Goal: Feedback & Contribution: Contribute content

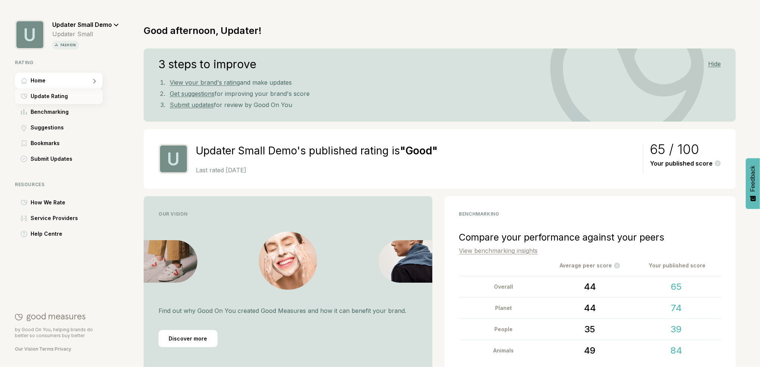
click at [58, 97] on span "Update Rating" at bounding box center [49, 96] width 37 height 9
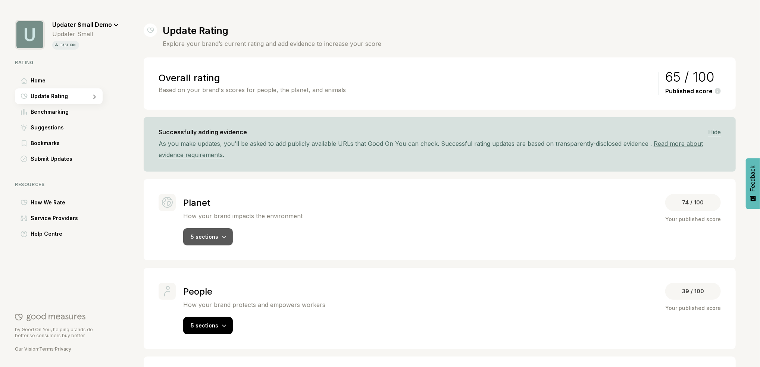
click at [222, 240] on div at bounding box center [224, 236] width 4 height 7
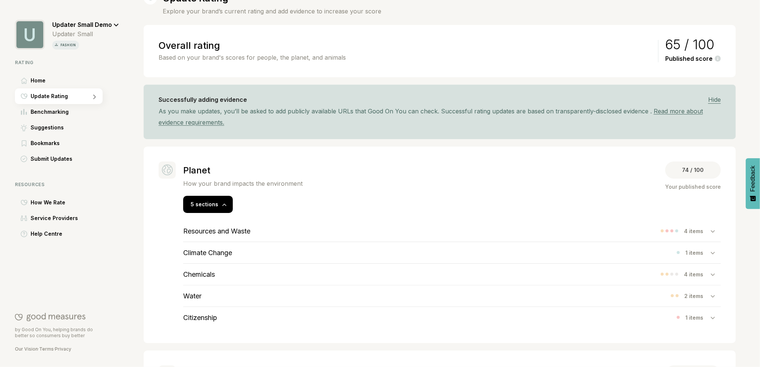
scroll to position [50, 0]
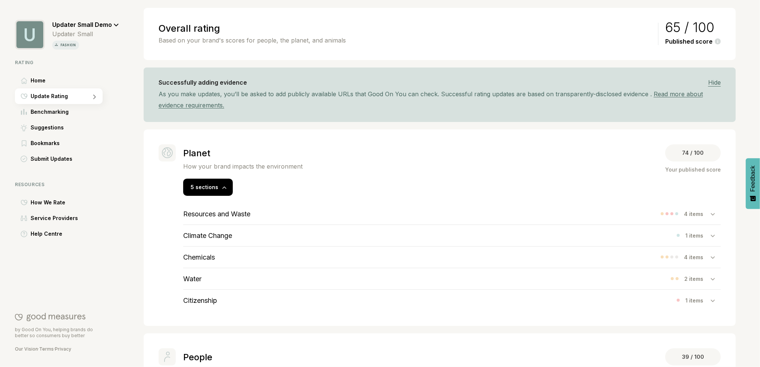
click at [492, 222] on div "Resources and Waste 4 items" at bounding box center [451, 213] width 537 height 21
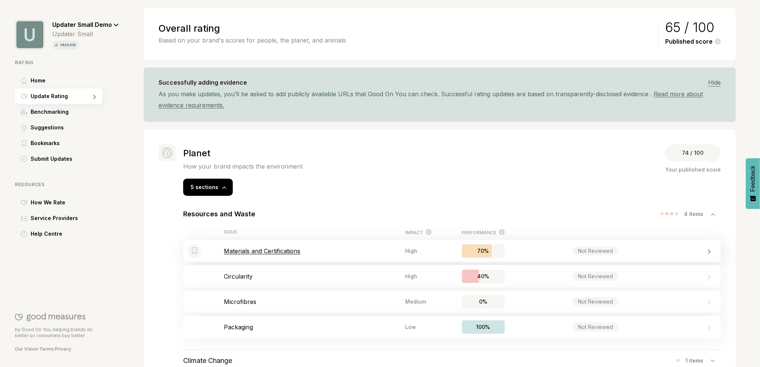
click at [302, 257] on div "Bookmark this item Materials and Certifications High 70% Not Reviewed" at bounding box center [451, 251] width 537 height 22
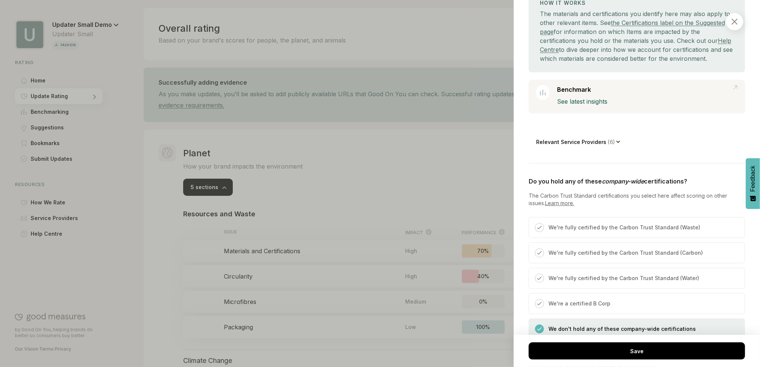
scroll to position [149, 0]
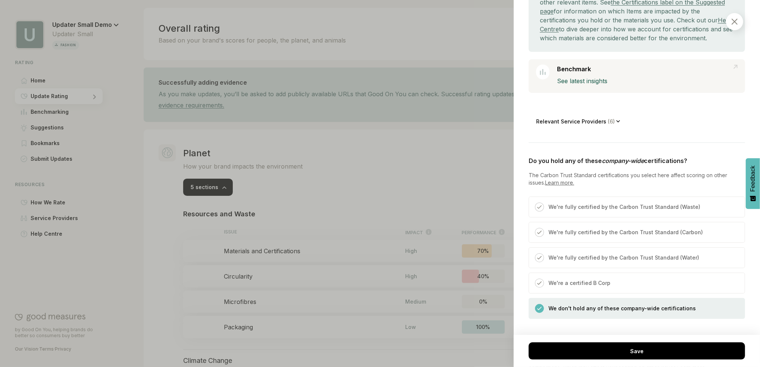
click at [610, 125] on span "( 6 )" at bounding box center [611, 121] width 10 height 6
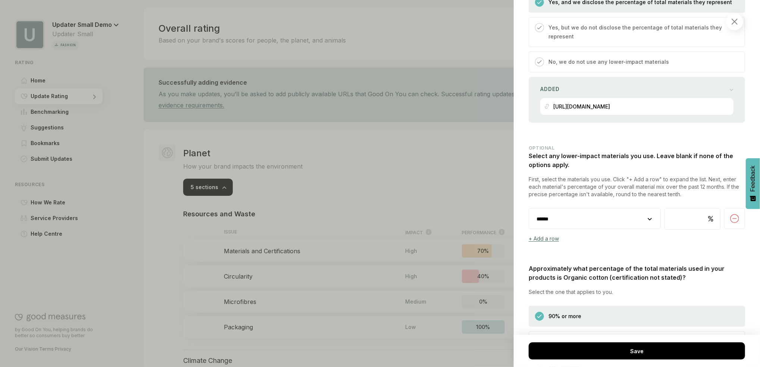
scroll to position [994, 0]
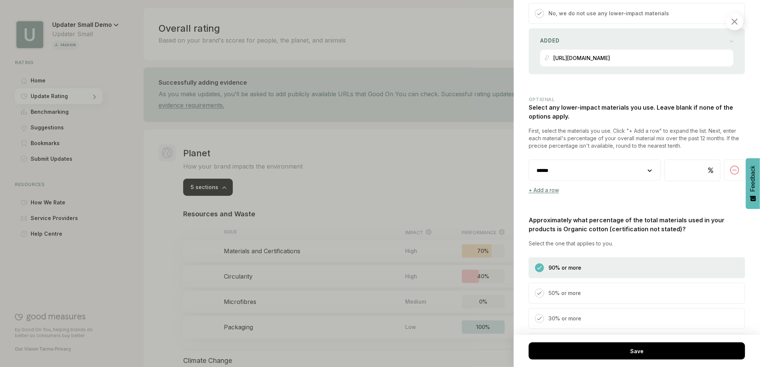
click at [640, 179] on select "**********" at bounding box center [594, 170] width 131 height 21
drag, startPoint x: 668, startPoint y: 223, endPoint x: 672, endPoint y: 222, distance: 4.5
click at [668, 223] on div "Do you hold any of these company-wide certifications? The Carbon Trust Standard…" at bounding box center [637, 90] width 216 height 1072
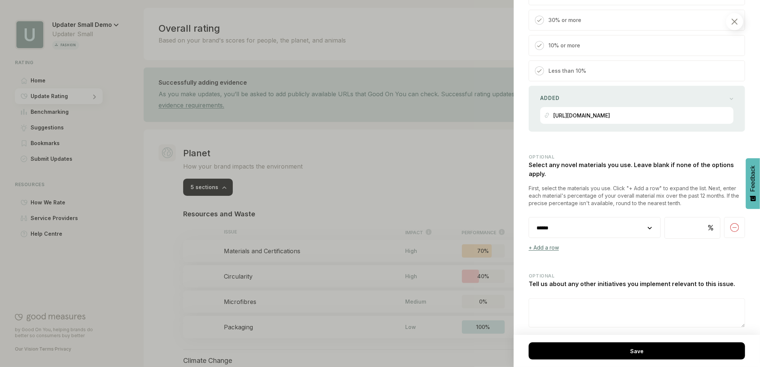
scroll to position [1323, 0]
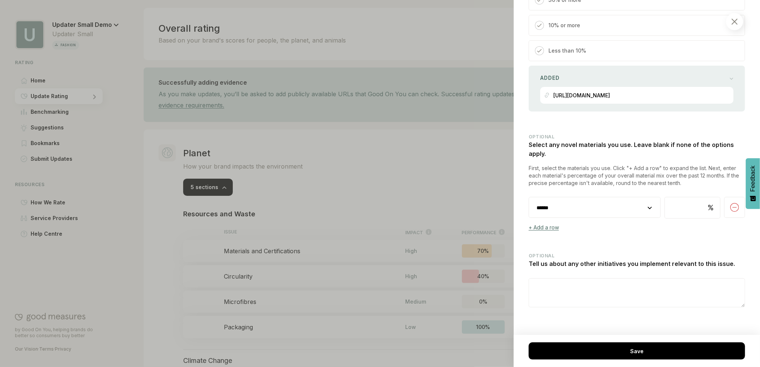
click at [640, 206] on select "**********" at bounding box center [594, 207] width 131 height 21
click at [640, 227] on div "+ Add a row" at bounding box center [637, 227] width 216 height 6
click at [637, 210] on select "**********" at bounding box center [594, 207] width 131 height 21
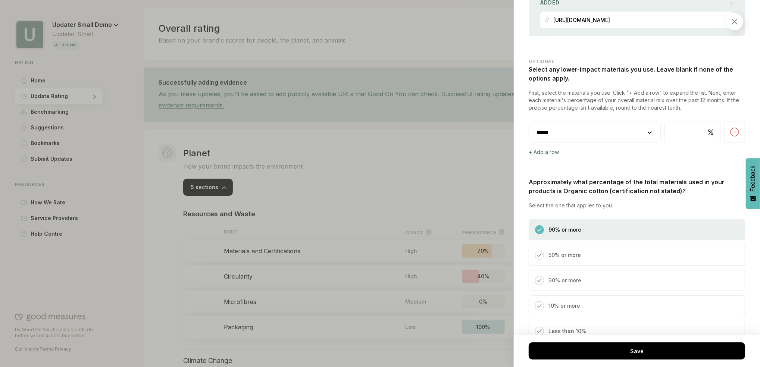
scroll to position [1025, 0]
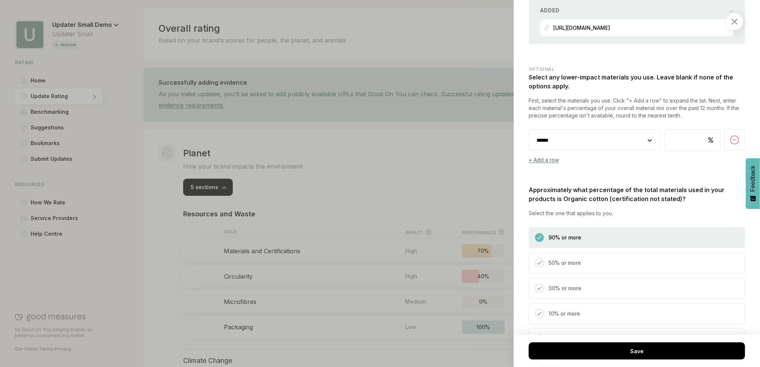
click at [643, 151] on select "**********" at bounding box center [594, 140] width 131 height 21
click at [742, 298] on div "Planet / Resources and Waste Materials and Certifications We consider whether y…" at bounding box center [637, 183] width 246 height 367
click at [433, 183] on div at bounding box center [380, 183] width 760 height 367
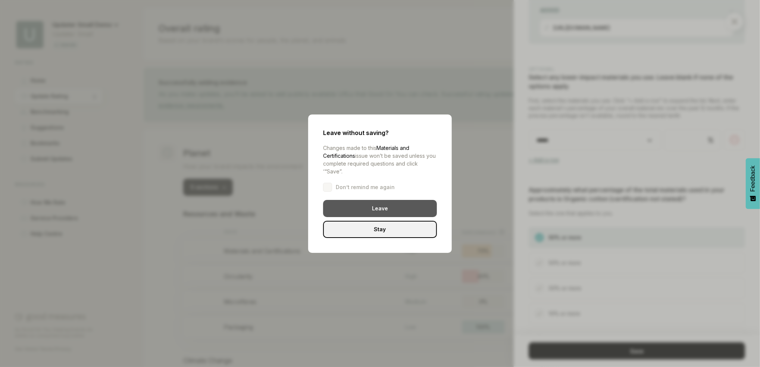
click at [386, 213] on div "Leave" at bounding box center [380, 208] width 114 height 17
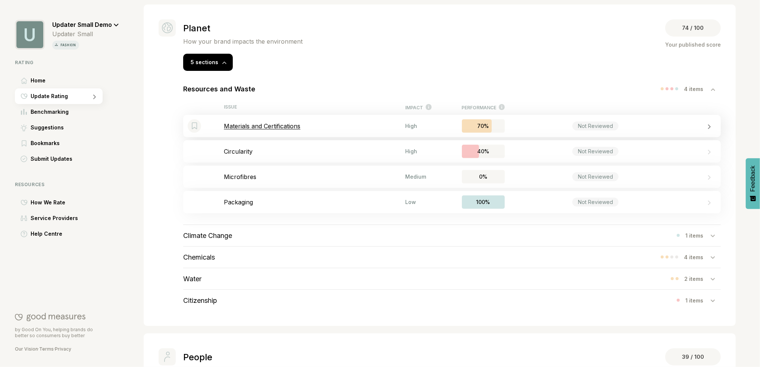
scroll to position [199, 0]
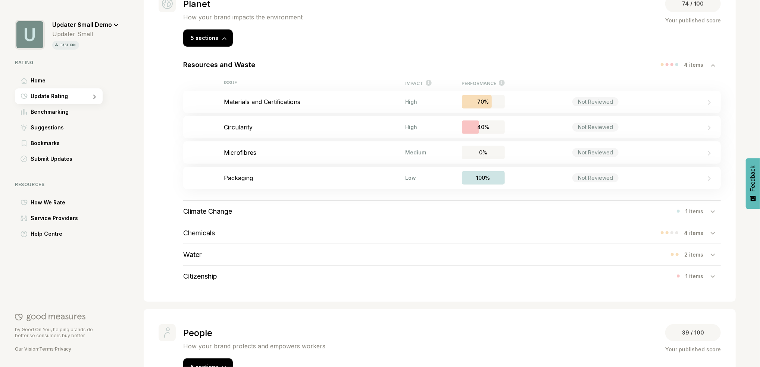
click at [317, 216] on div "Climate Change 1 items" at bounding box center [451, 211] width 537 height 21
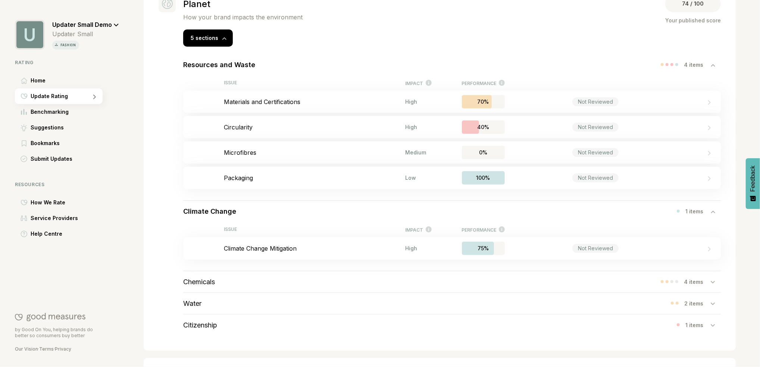
click at [314, 290] on div "Chemicals 4 items" at bounding box center [451, 281] width 537 height 21
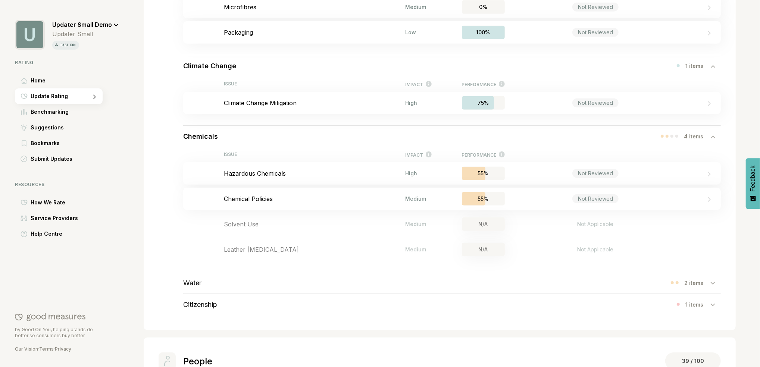
scroll to position [348, 0]
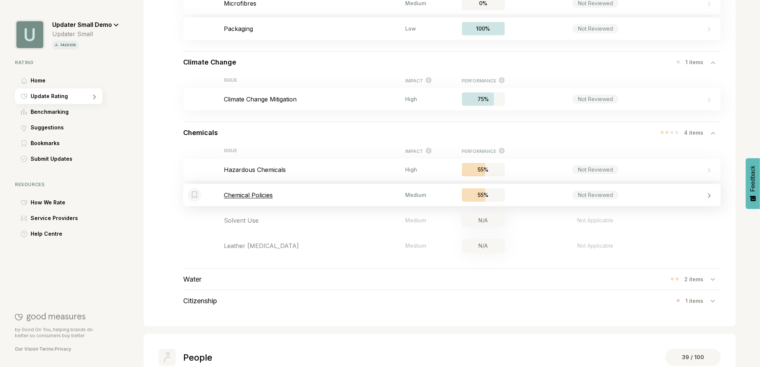
click at [269, 198] on p "Chemical Policies" at bounding box center [314, 194] width 181 height 7
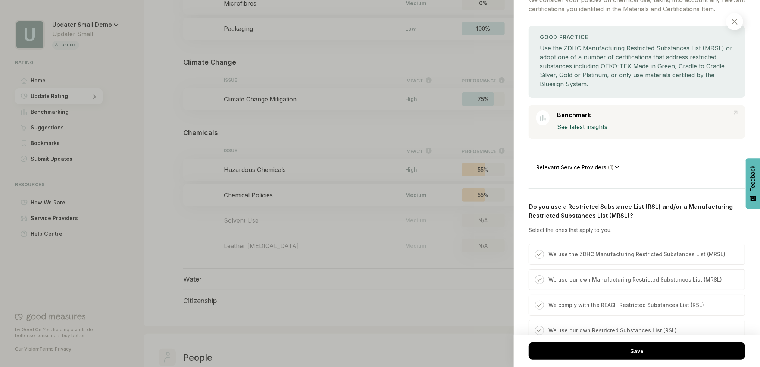
scroll to position [149, 0]
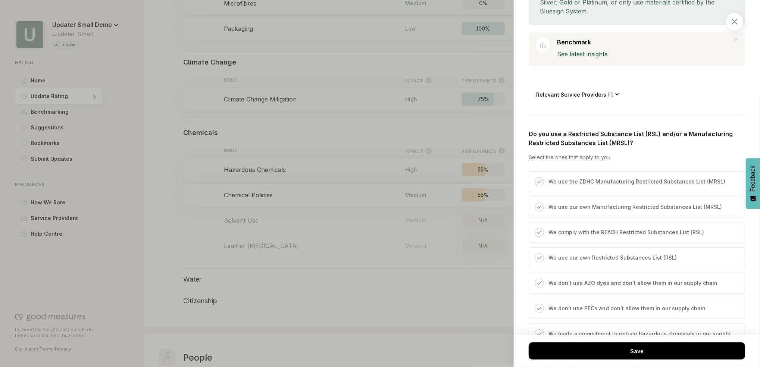
click at [613, 103] on div "Relevant Service Providers ( 1 )" at bounding box center [577, 94] width 83 height 17
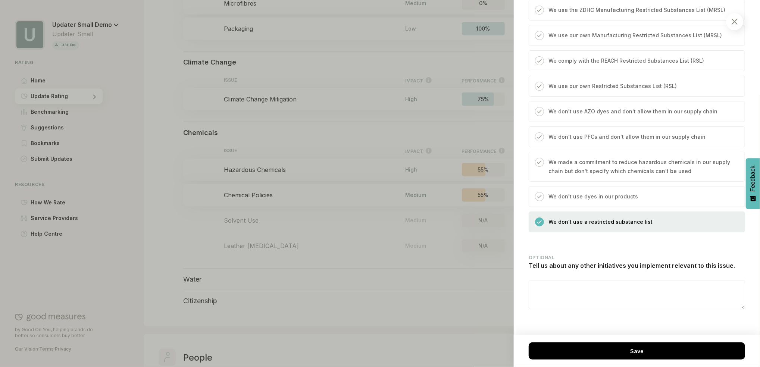
scroll to position [380, 0]
click at [730, 22] on div at bounding box center [734, 21] width 17 height 17
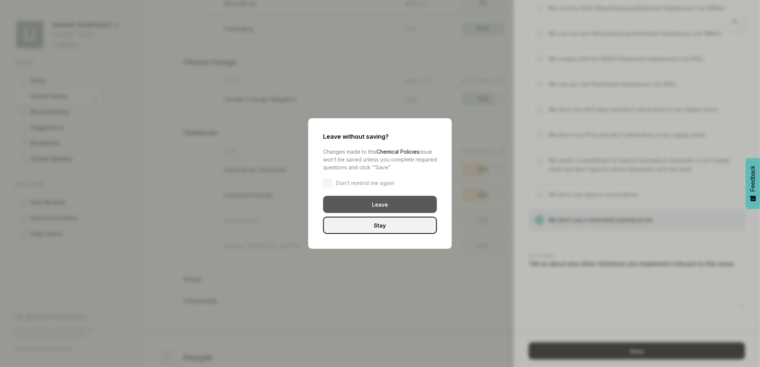
click at [379, 205] on div "Leave" at bounding box center [380, 204] width 114 height 17
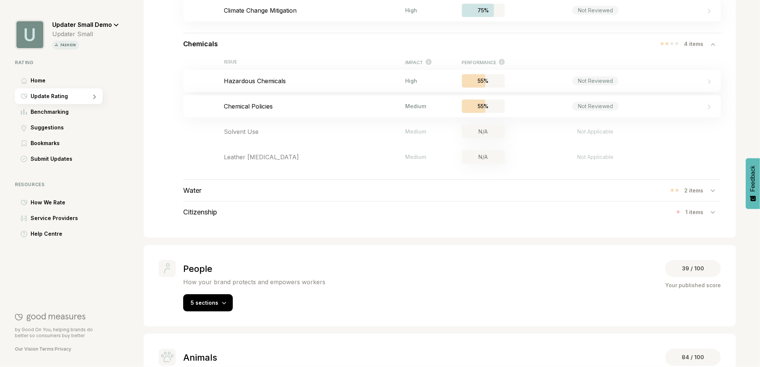
scroll to position [493, 0]
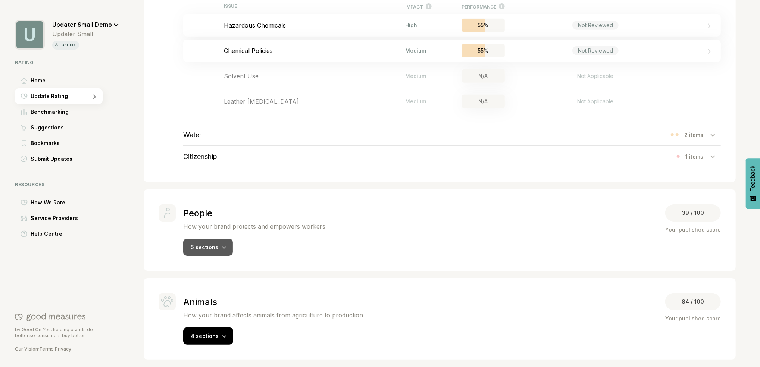
click at [222, 247] on icon at bounding box center [224, 247] width 4 height 3
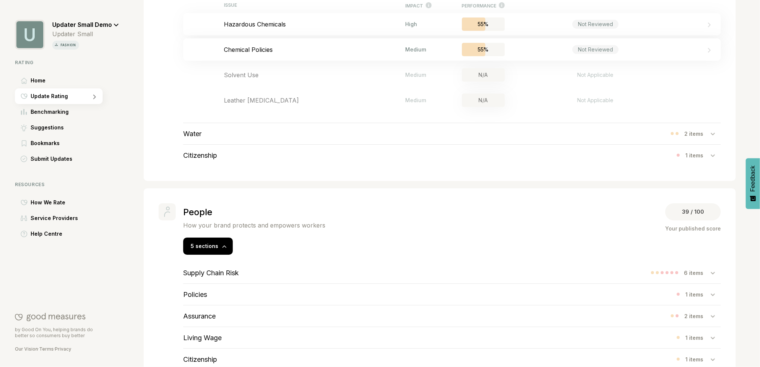
click at [263, 279] on div "Supply Chain Risk 6 items" at bounding box center [451, 272] width 537 height 21
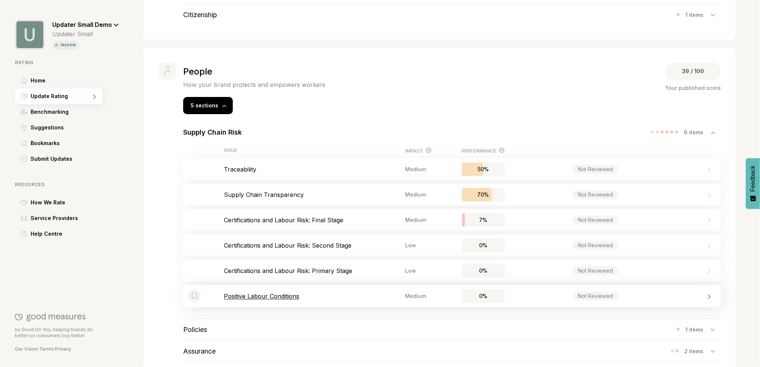
scroll to position [643, 0]
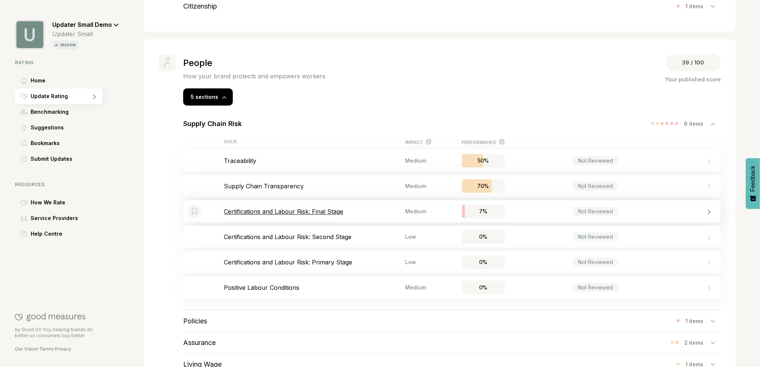
click at [327, 214] on p "Certifications and Labour Risk: Final Stage" at bounding box center [314, 211] width 181 height 7
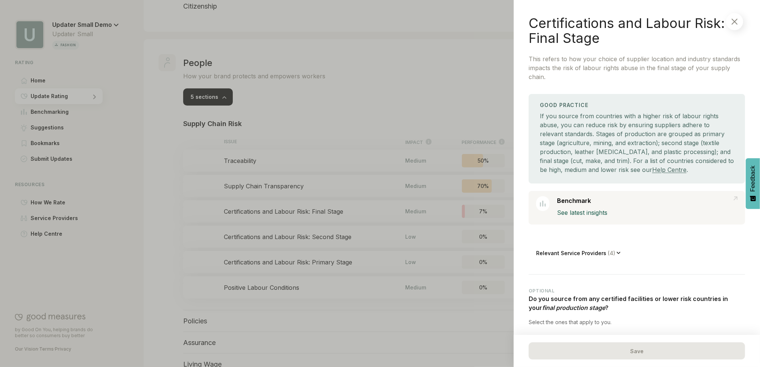
scroll to position [50, 0]
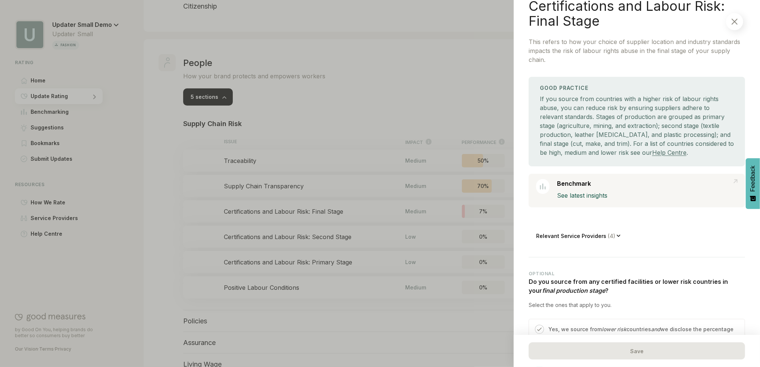
click at [606, 236] on span "( 4 )" at bounding box center [611, 236] width 10 height 6
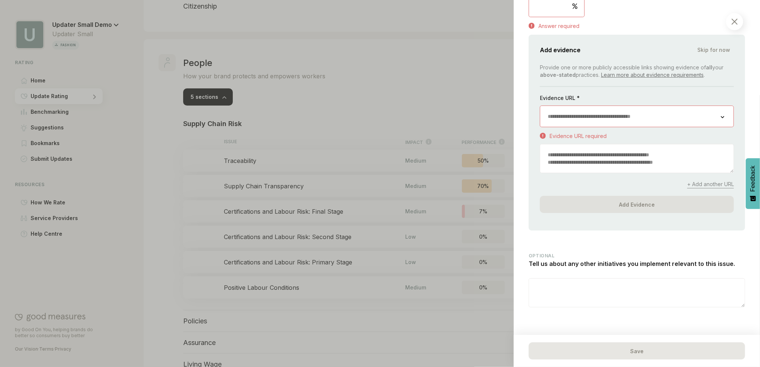
scroll to position [1295, 0]
click at [733, 29] on div at bounding box center [734, 21] width 17 height 17
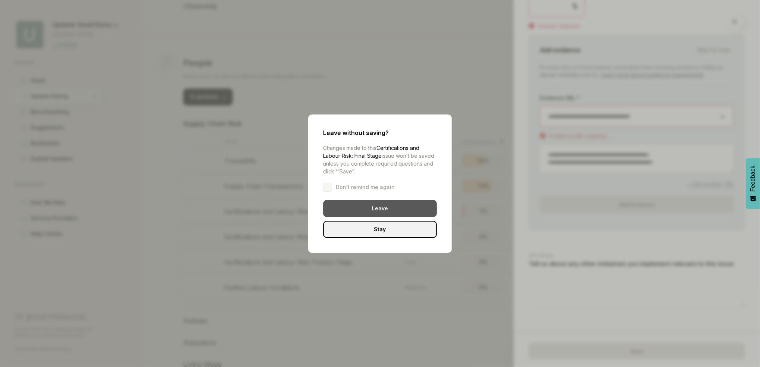
click at [405, 209] on div "Leave" at bounding box center [380, 208] width 114 height 17
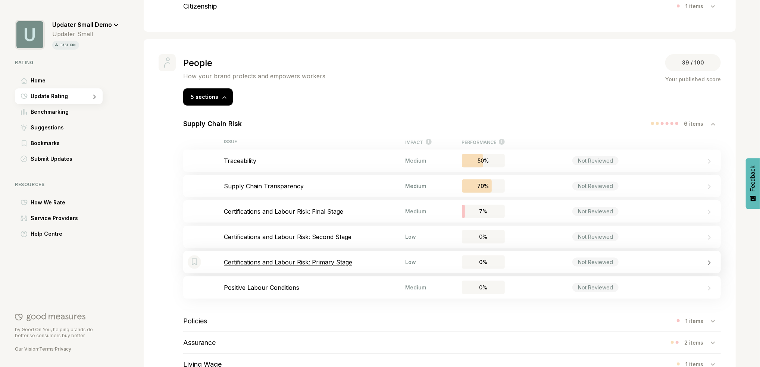
click at [342, 263] on p "Certifications and Labour Risk: Primary Stage" at bounding box center [314, 261] width 181 height 7
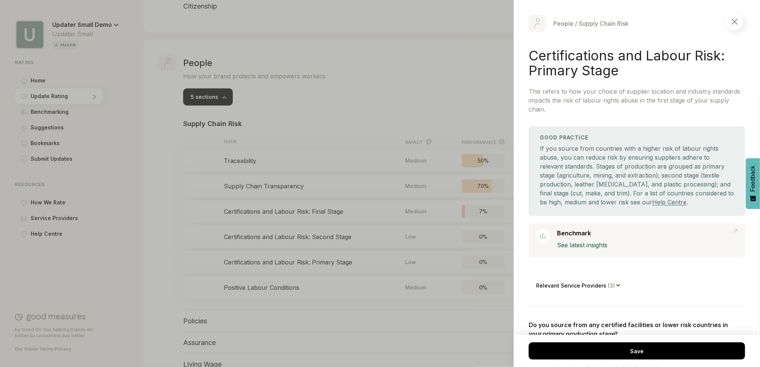
scroll to position [199, 0]
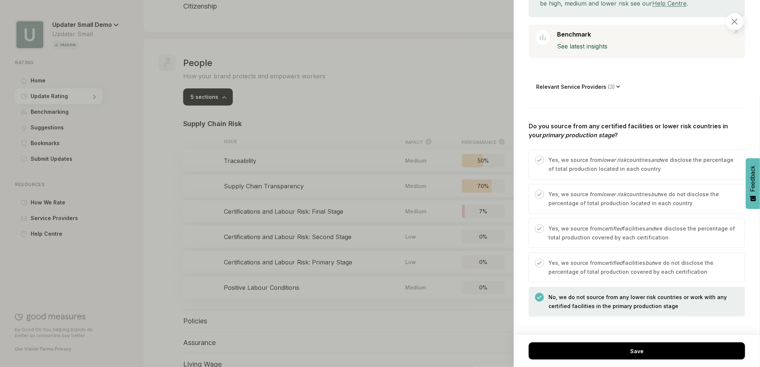
click at [606, 88] on span "( 3 )" at bounding box center [611, 87] width 10 height 6
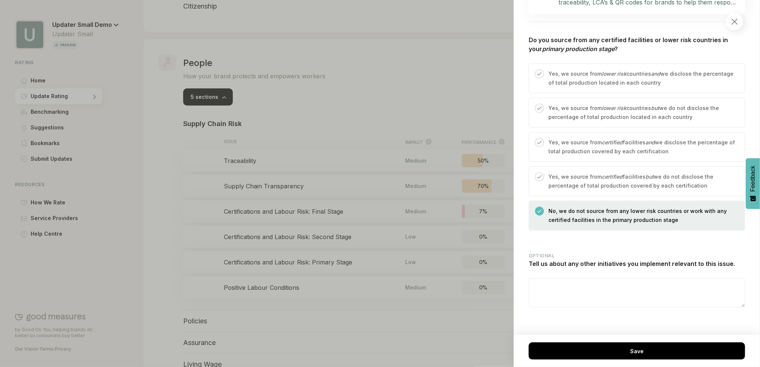
scroll to position [431, 0]
click at [737, 19] on img at bounding box center [734, 22] width 6 height 6
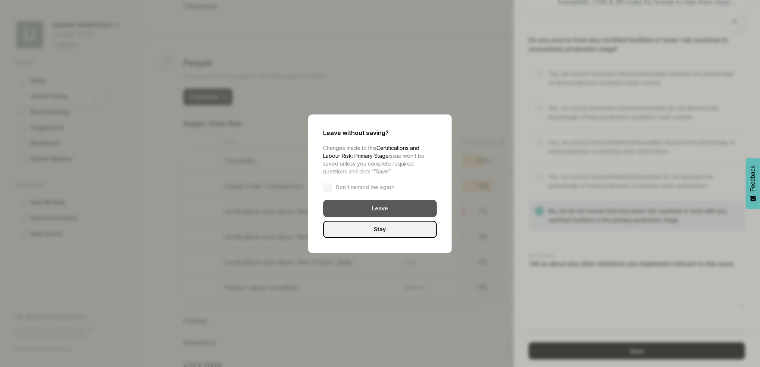
click at [398, 208] on div "Leave" at bounding box center [380, 208] width 114 height 17
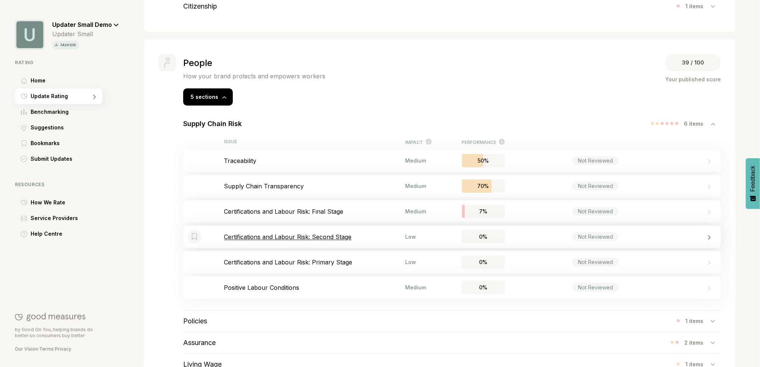
click at [323, 239] on p "Certifications and Labour Risk: Second Stage" at bounding box center [314, 236] width 181 height 7
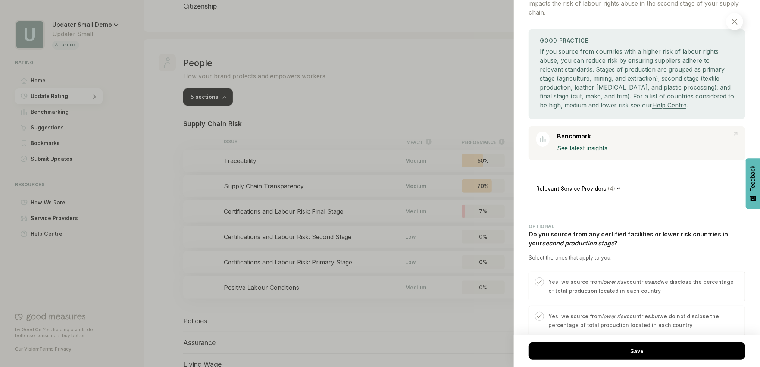
scroll to position [99, 0]
click at [600, 187] on p "Relevant Service Providers ( 4 )" at bounding box center [576, 186] width 81 height 6
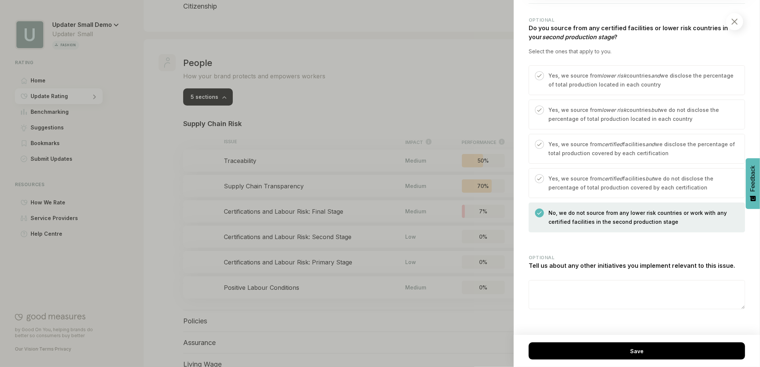
scroll to position [499, 0]
click at [666, 182] on p "Yes, we source from certified facilities but we do not disclose the percentage …" at bounding box center [642, 181] width 189 height 18
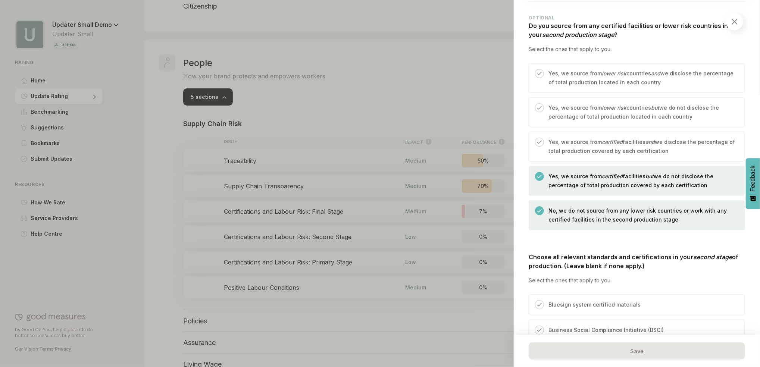
click at [665, 219] on p "No, we do not source from any lower risk countries or work with any certified f…" at bounding box center [642, 215] width 189 height 18
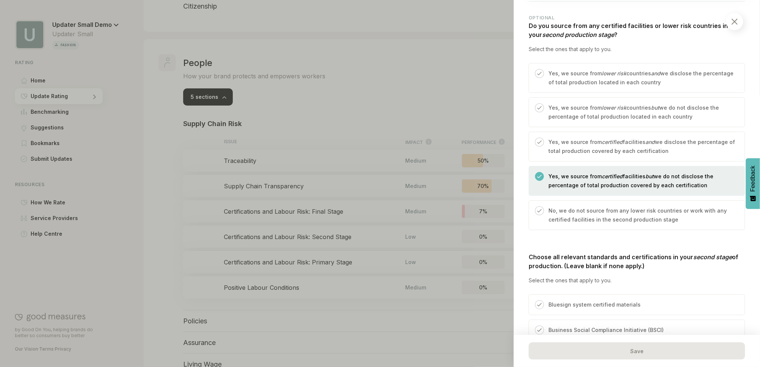
click at [591, 85] on p "Yes, we source from lower risk countries and we disclose the percentage of tota…" at bounding box center [642, 78] width 189 height 18
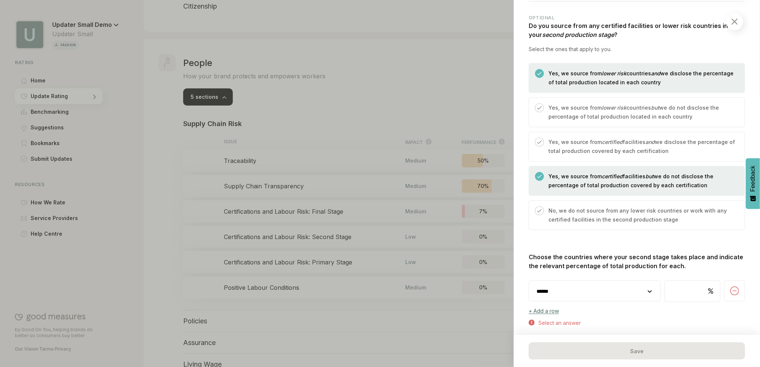
click at [644, 291] on select "**********" at bounding box center [594, 291] width 131 height 21
click at [639, 191] on div "Yes, we source from certified facilities but we do not disclose the percentage …" at bounding box center [640, 183] width 193 height 23
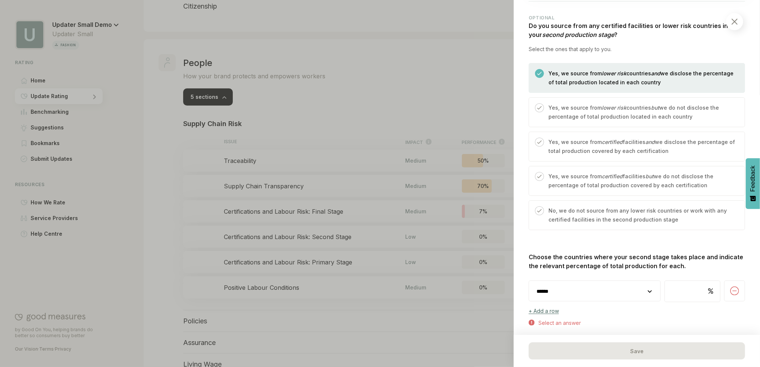
click at [639, 181] on p "Yes, we source from certified facilities but we do not disclose the percentage …" at bounding box center [642, 181] width 189 height 18
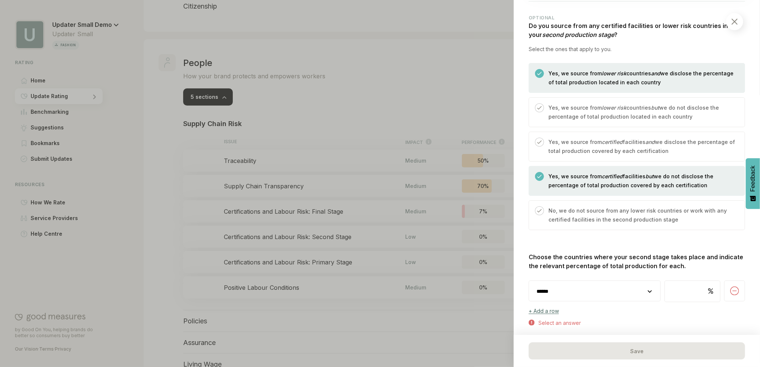
click at [639, 181] on p "Yes, we source from certified facilities but we do not disclose the percentage …" at bounding box center [642, 181] width 189 height 18
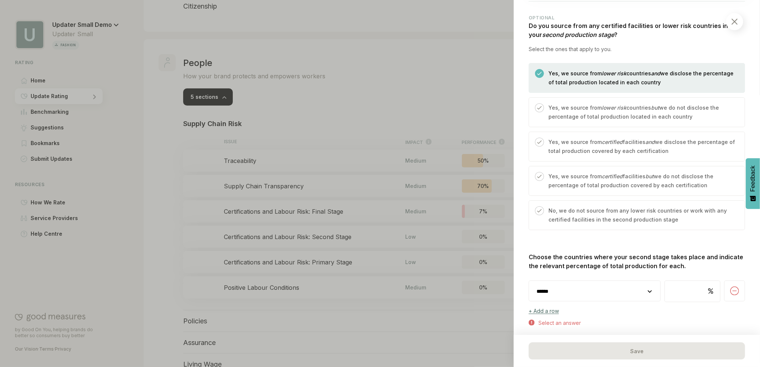
click at [584, 148] on p "Yes, we source from certified facilities and we disclose the percentage of tota…" at bounding box center [642, 147] width 189 height 18
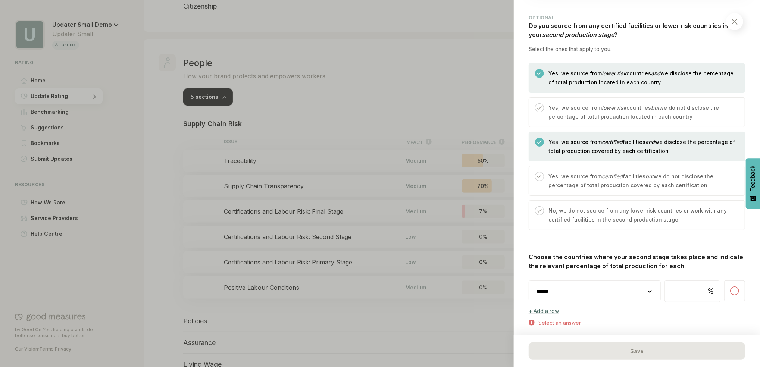
click at [575, 120] on p "Yes, we source from lower risk countries but we do not disclose the percentage …" at bounding box center [642, 112] width 189 height 18
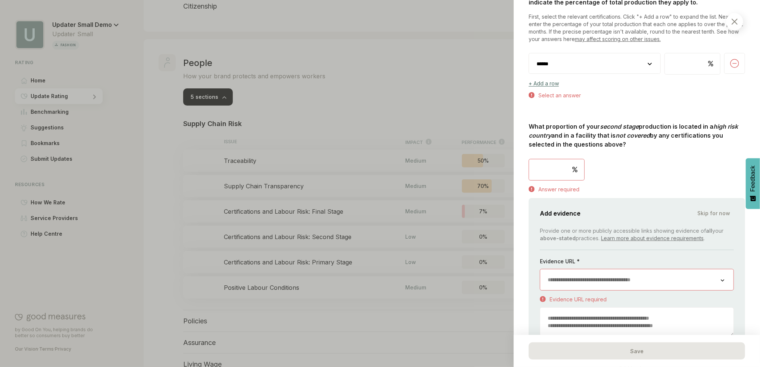
scroll to position [1245, 0]
click at [731, 24] on div at bounding box center [734, 21] width 17 height 17
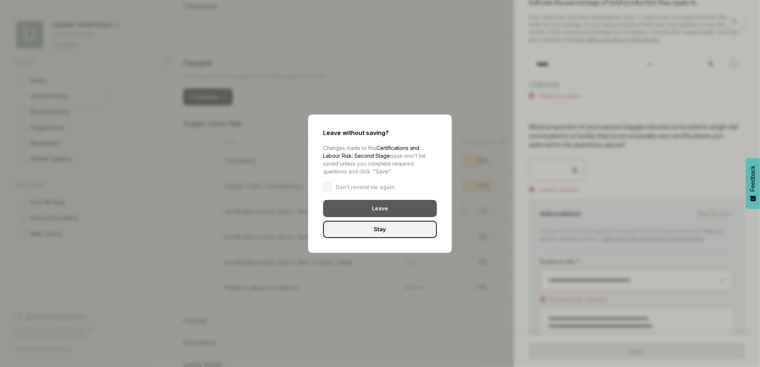
click at [382, 207] on div "Leave" at bounding box center [380, 208] width 114 height 17
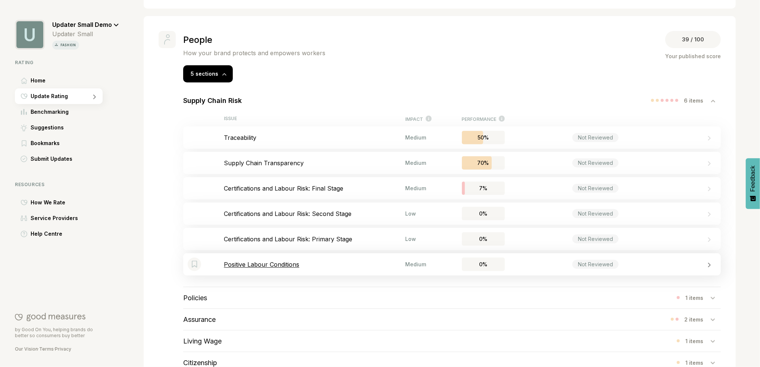
scroll to position [742, 0]
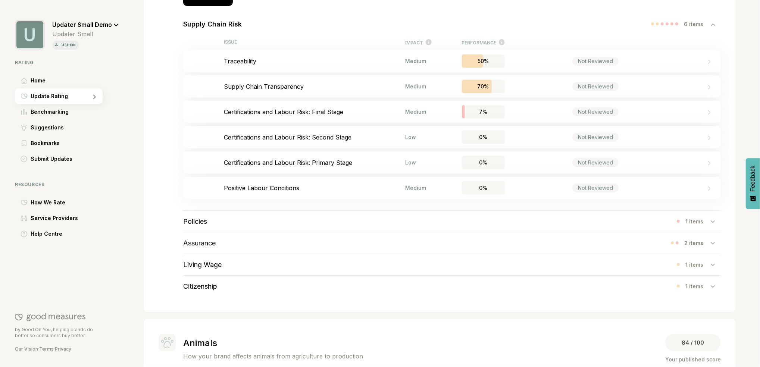
click at [315, 223] on div "Policies 1 items" at bounding box center [451, 221] width 537 height 21
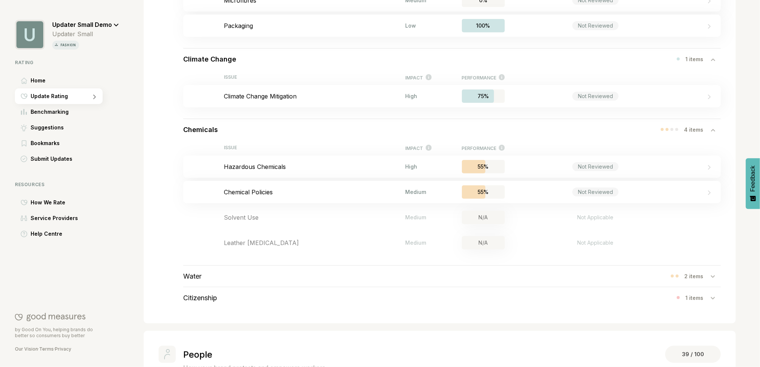
scroll to position [337, 0]
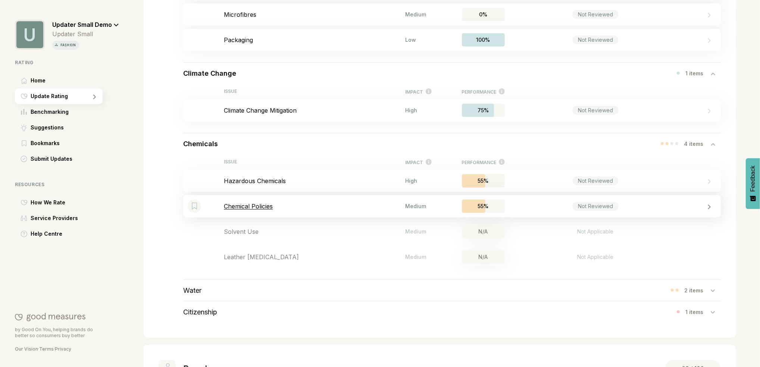
click at [257, 207] on p "Chemical Policies" at bounding box center [314, 206] width 181 height 7
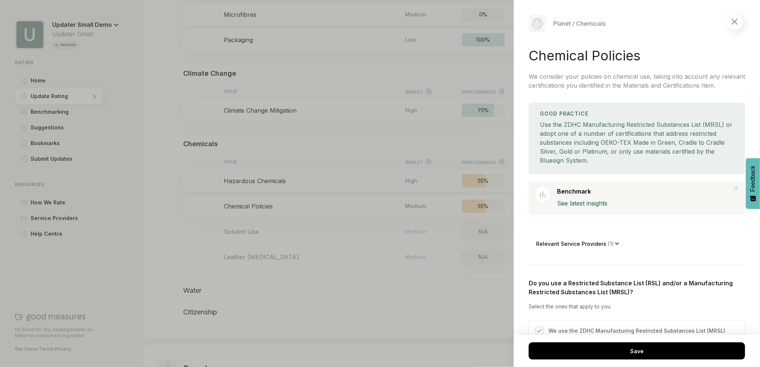
click at [611, 247] on span "( 1 )" at bounding box center [610, 244] width 9 height 6
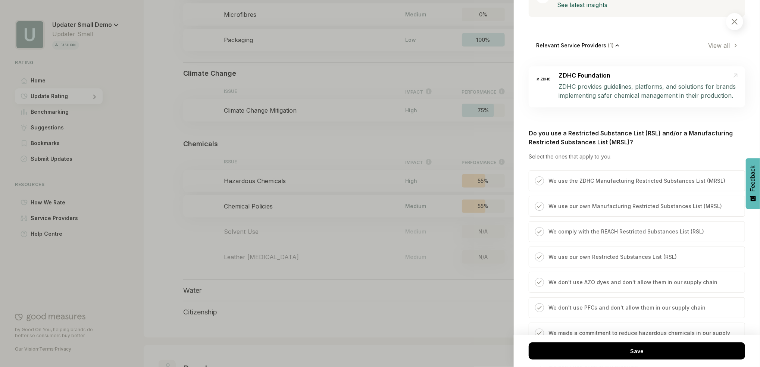
scroll to position [298, 0]
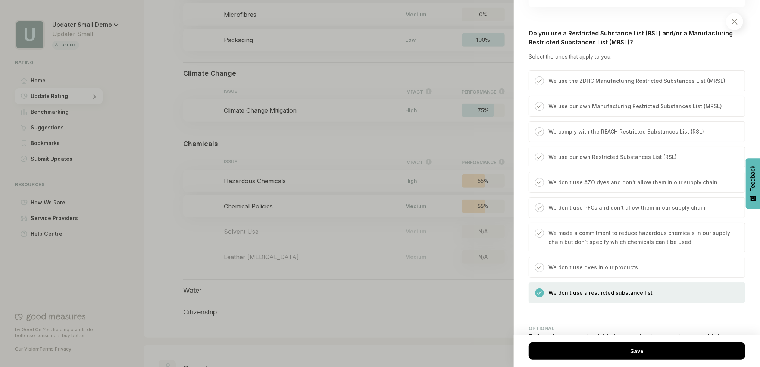
click at [626, 161] on p "We use our own Restricted Substances List (RSL)" at bounding box center [612, 157] width 128 height 9
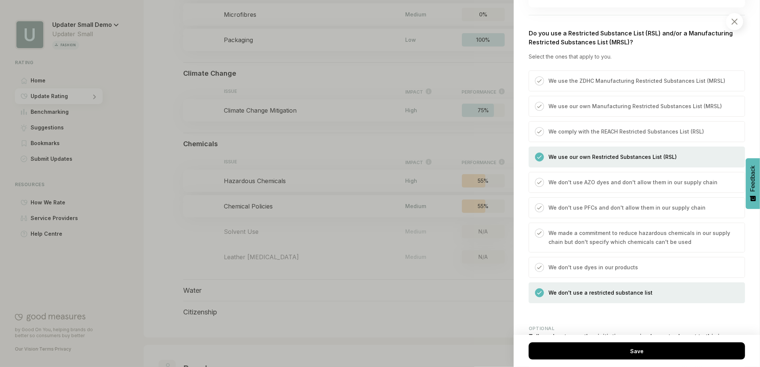
click at [626, 161] on p "We use our own Restricted Substances List (RSL)" at bounding box center [612, 157] width 128 height 9
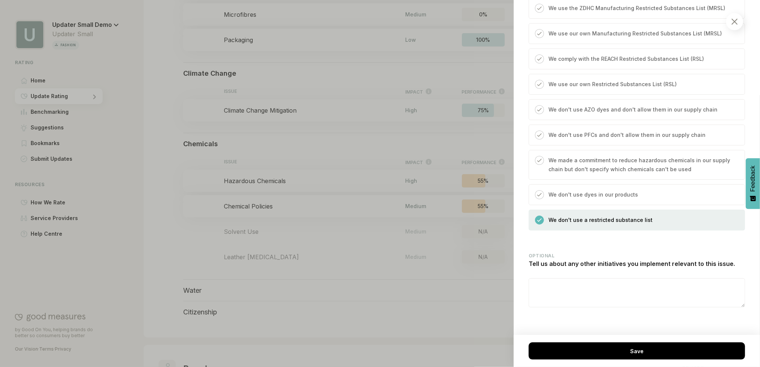
scroll to position [380, 0]
click at [735, 18] on div at bounding box center [734, 21] width 17 height 17
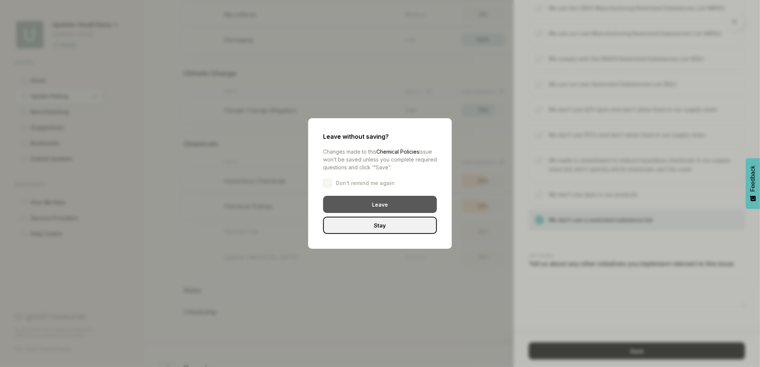
click at [430, 200] on div "Leave" at bounding box center [380, 204] width 114 height 17
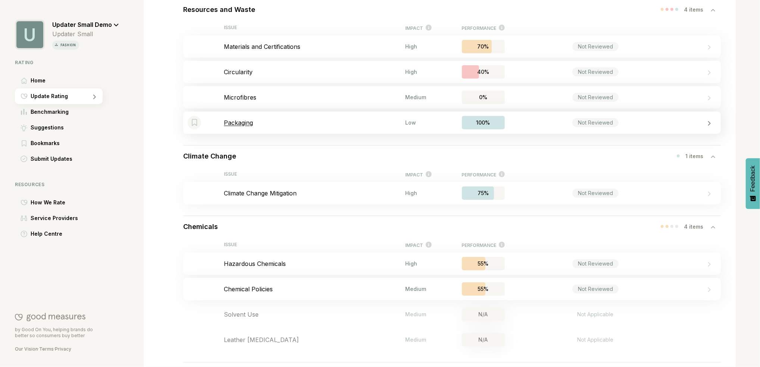
scroll to position [237, 0]
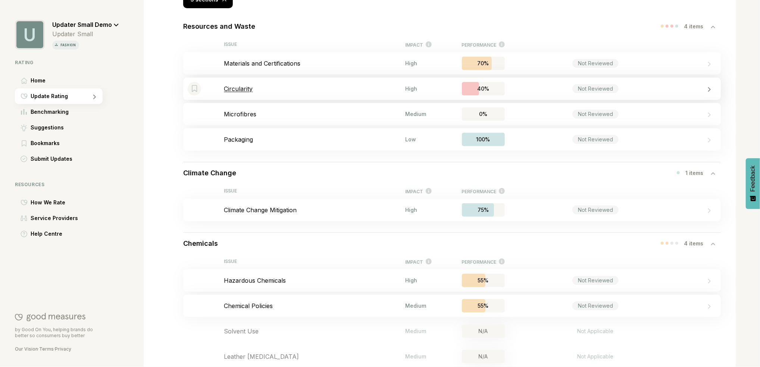
click at [245, 90] on p "Circularity" at bounding box center [314, 88] width 181 height 7
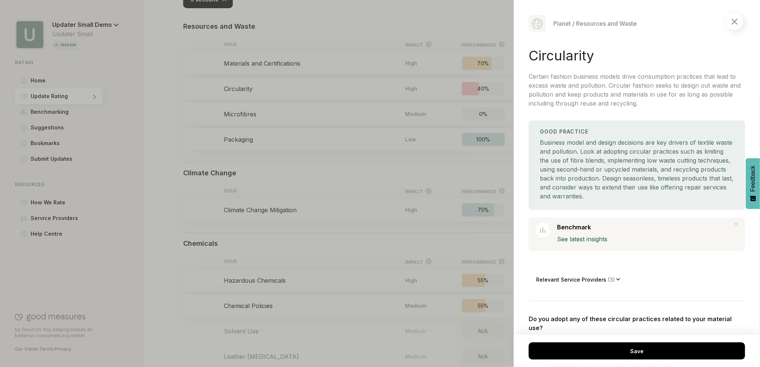
click at [733, 22] on img at bounding box center [734, 22] width 6 height 6
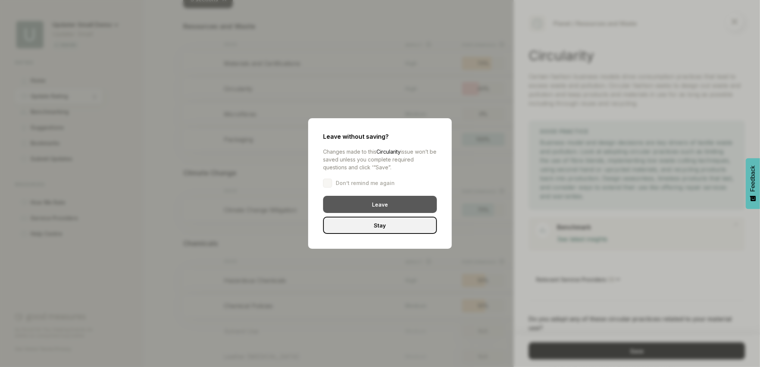
click at [345, 205] on div "Leave" at bounding box center [380, 204] width 114 height 17
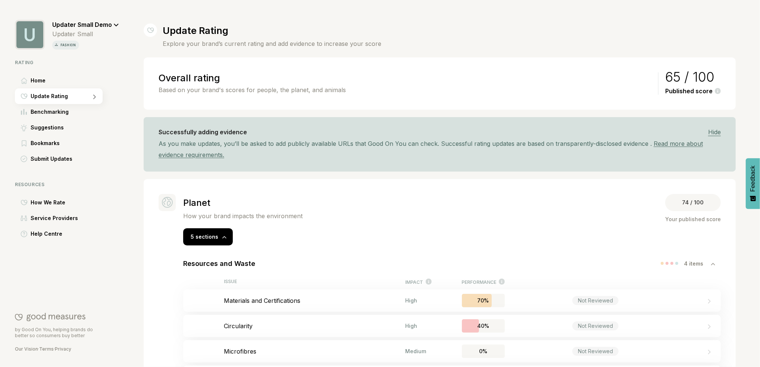
click at [279, 214] on p "How your brand impacts the environment" at bounding box center [242, 215] width 119 height 7
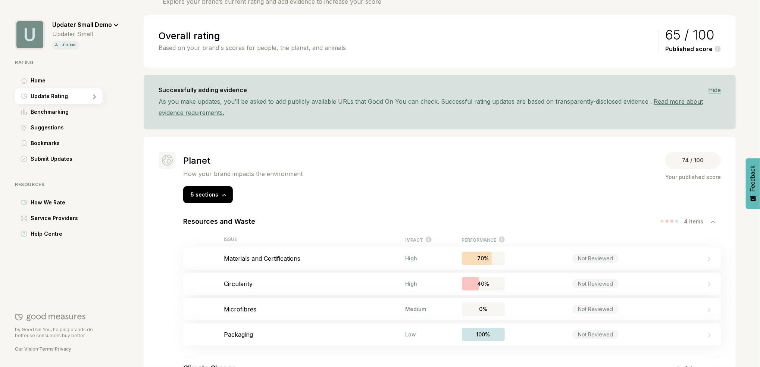
scroll to position [99, 0]
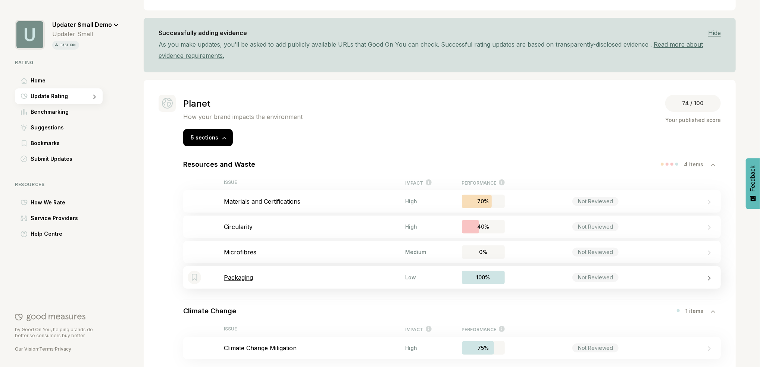
click at [243, 280] on p "Packaging" at bounding box center [314, 277] width 181 height 7
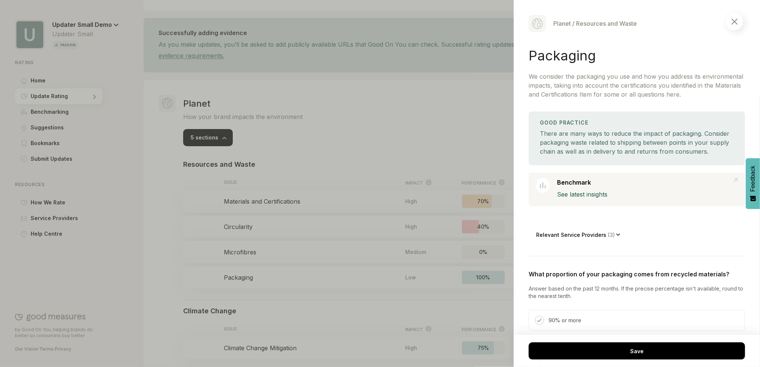
click at [598, 238] on p "Relevant Service Providers ( 3 )" at bounding box center [576, 235] width 80 height 6
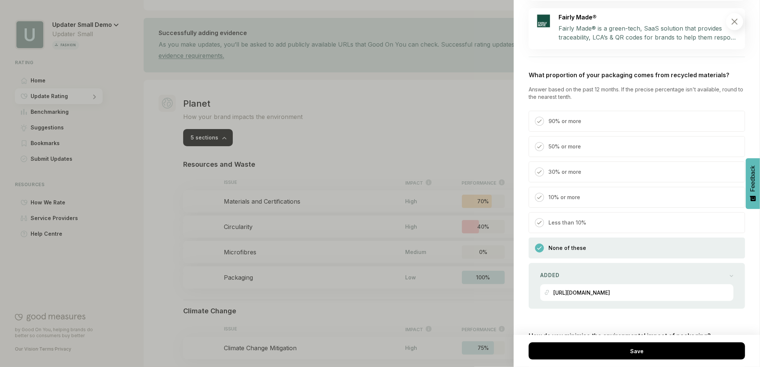
scroll to position [398, 0]
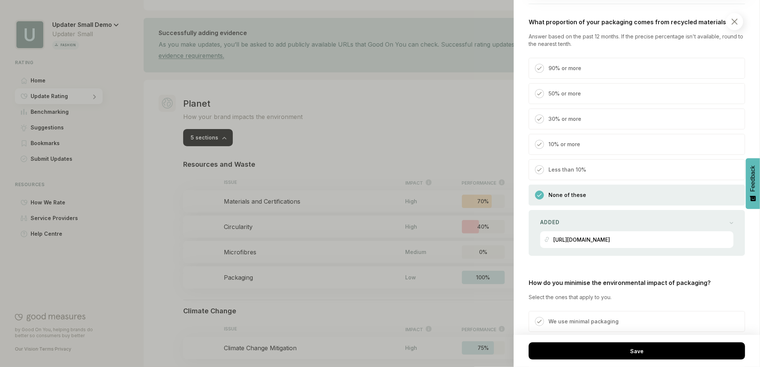
click at [589, 79] on div "90% or more" at bounding box center [637, 68] width 216 height 21
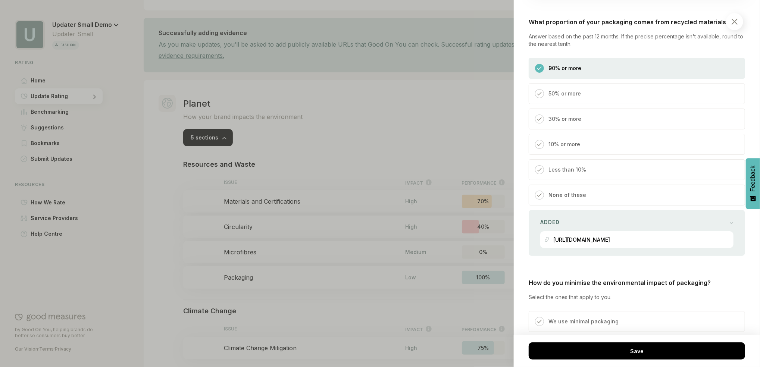
click at [583, 79] on div "90% or more" at bounding box center [637, 68] width 216 height 21
click at [586, 206] on div "None of these" at bounding box center [637, 195] width 216 height 21
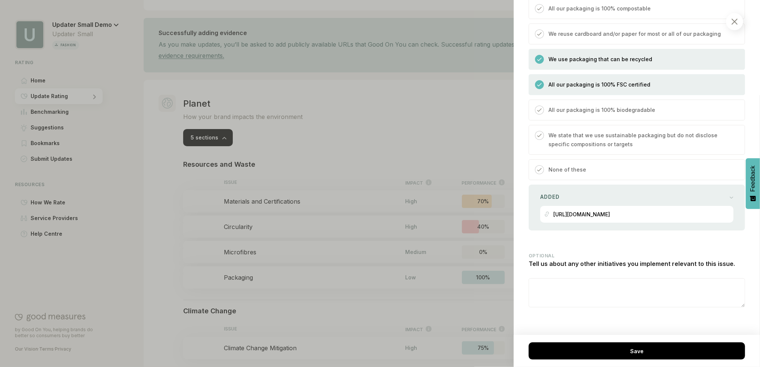
scroll to position [806, 0]
click at [739, 22] on div at bounding box center [734, 21] width 17 height 17
